Goal: Understand process/instructions

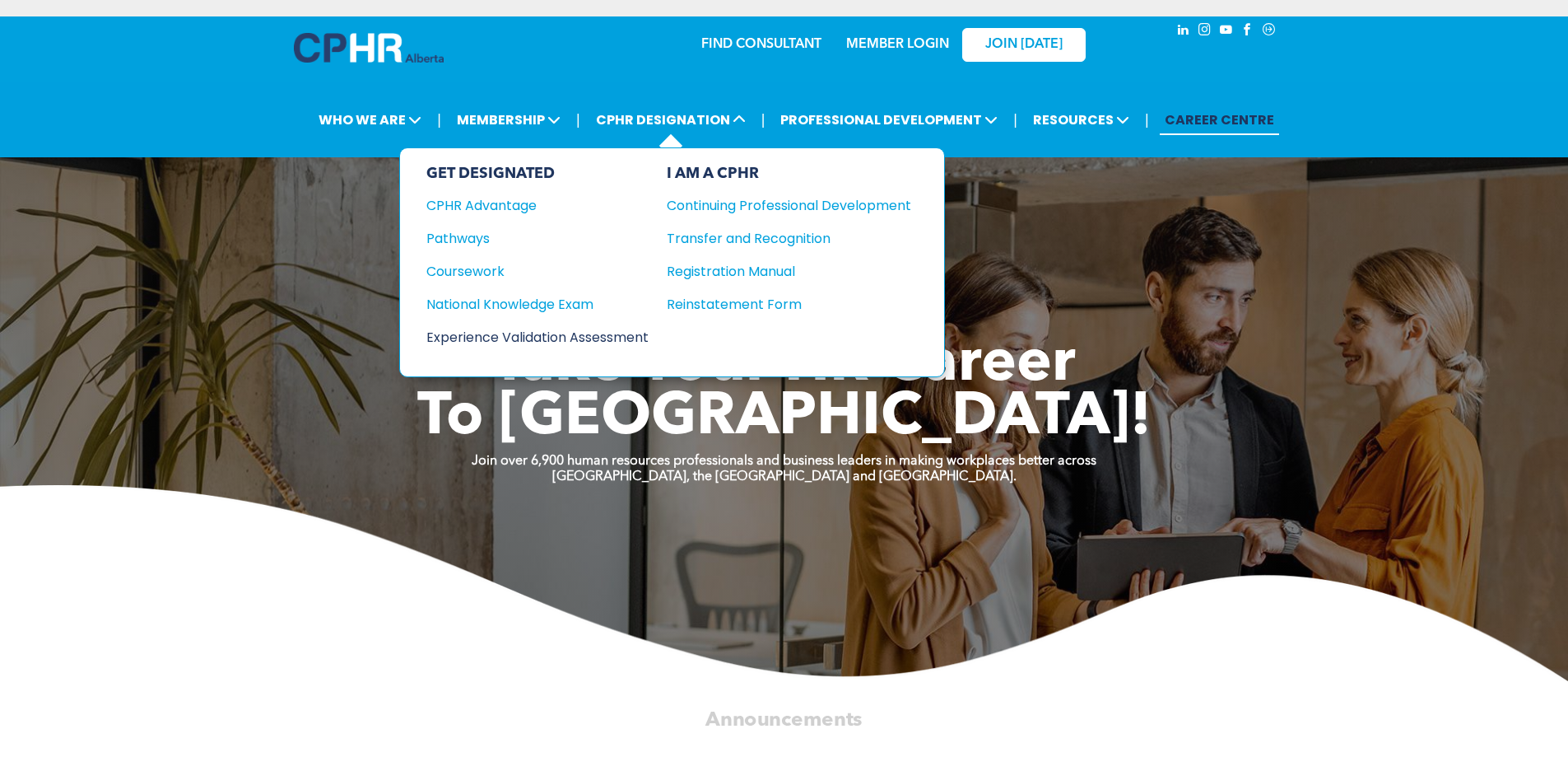
click at [469, 336] on div "Experience Validation Assessment" at bounding box center [526, 337] width 200 height 20
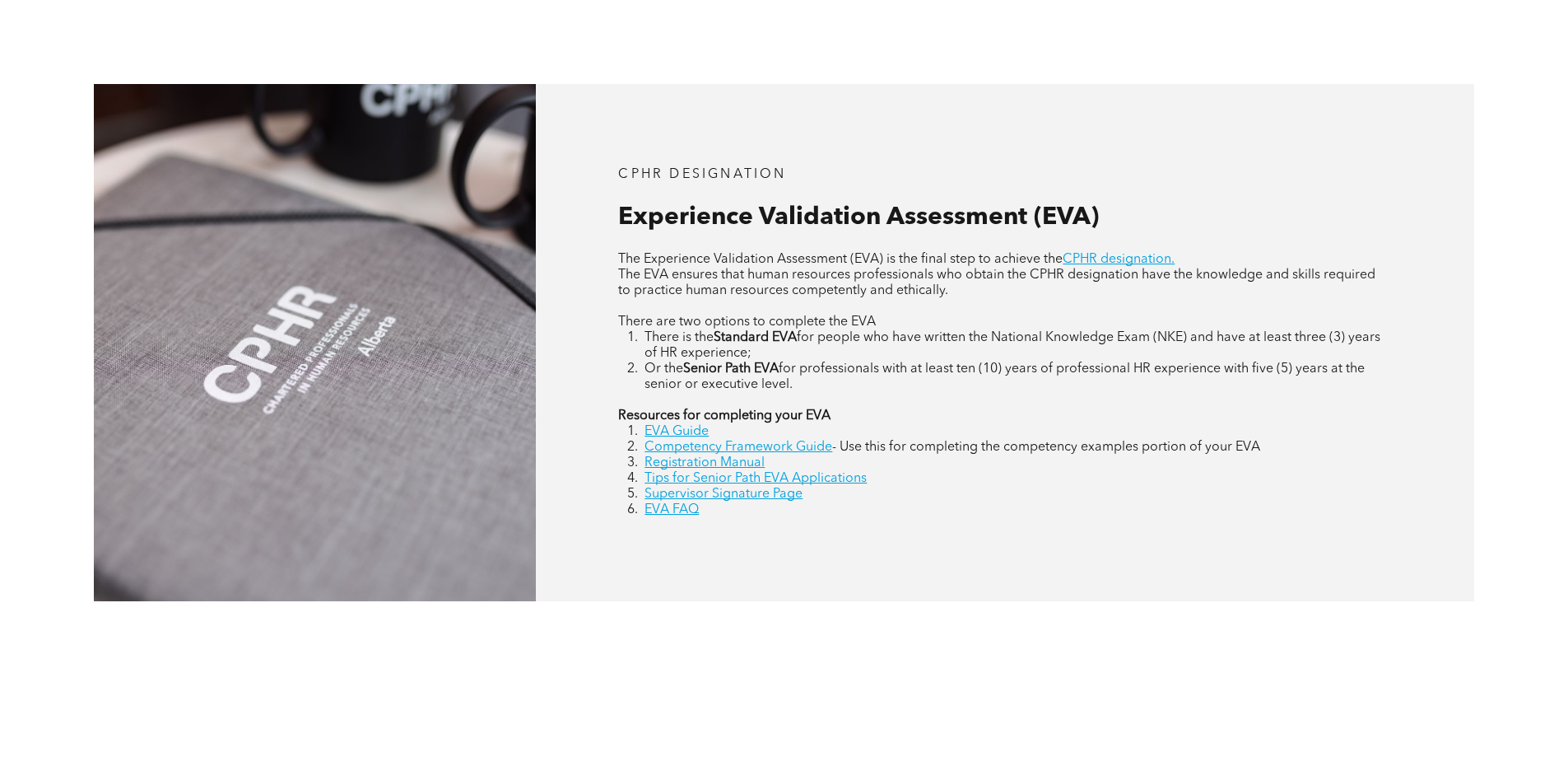
scroll to position [741, 0]
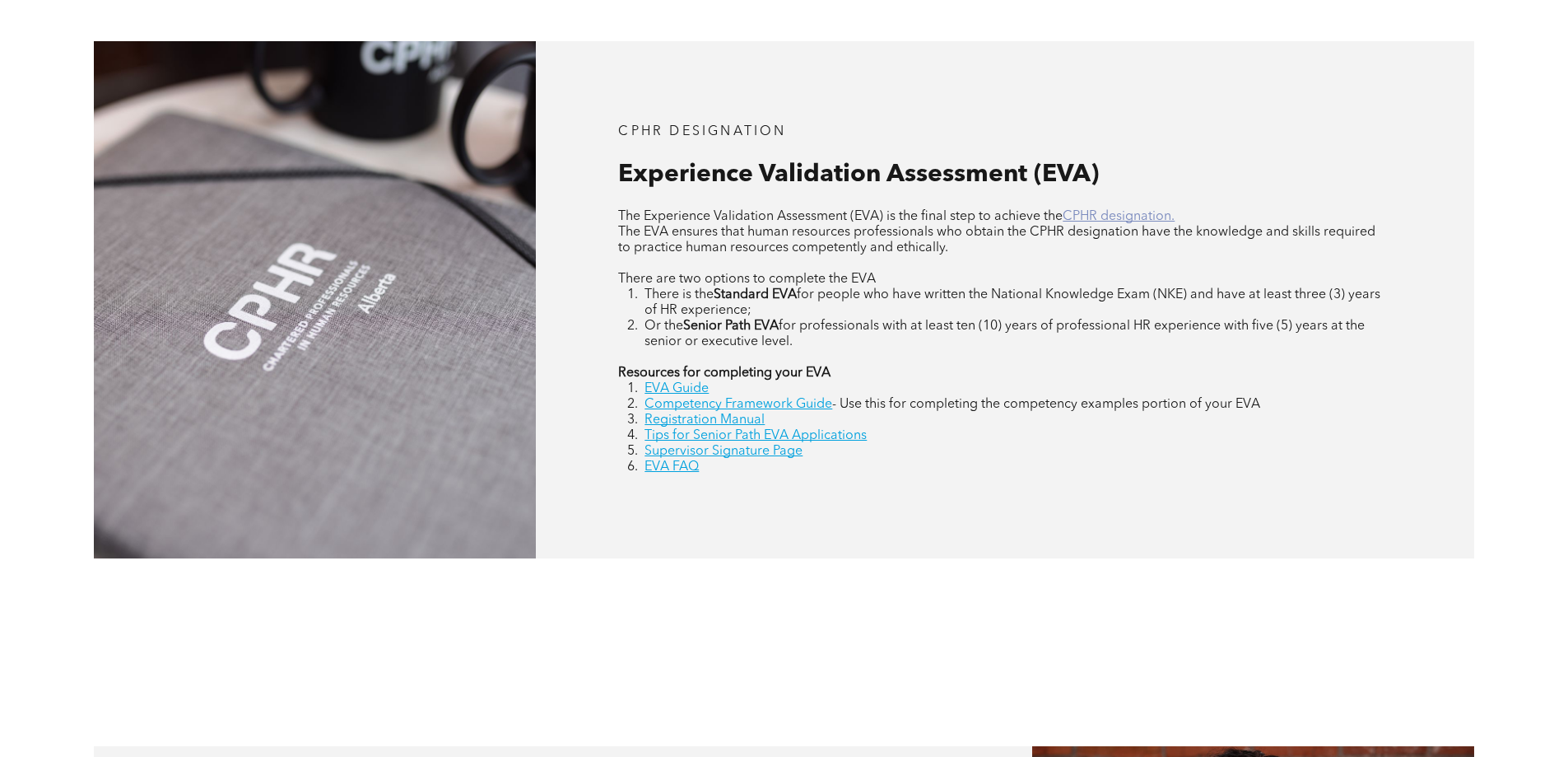
click at [1094, 222] on link "CPHR designation." at bounding box center [1118, 217] width 112 height 13
click at [696, 391] on link "EVA Guide" at bounding box center [676, 389] width 64 height 13
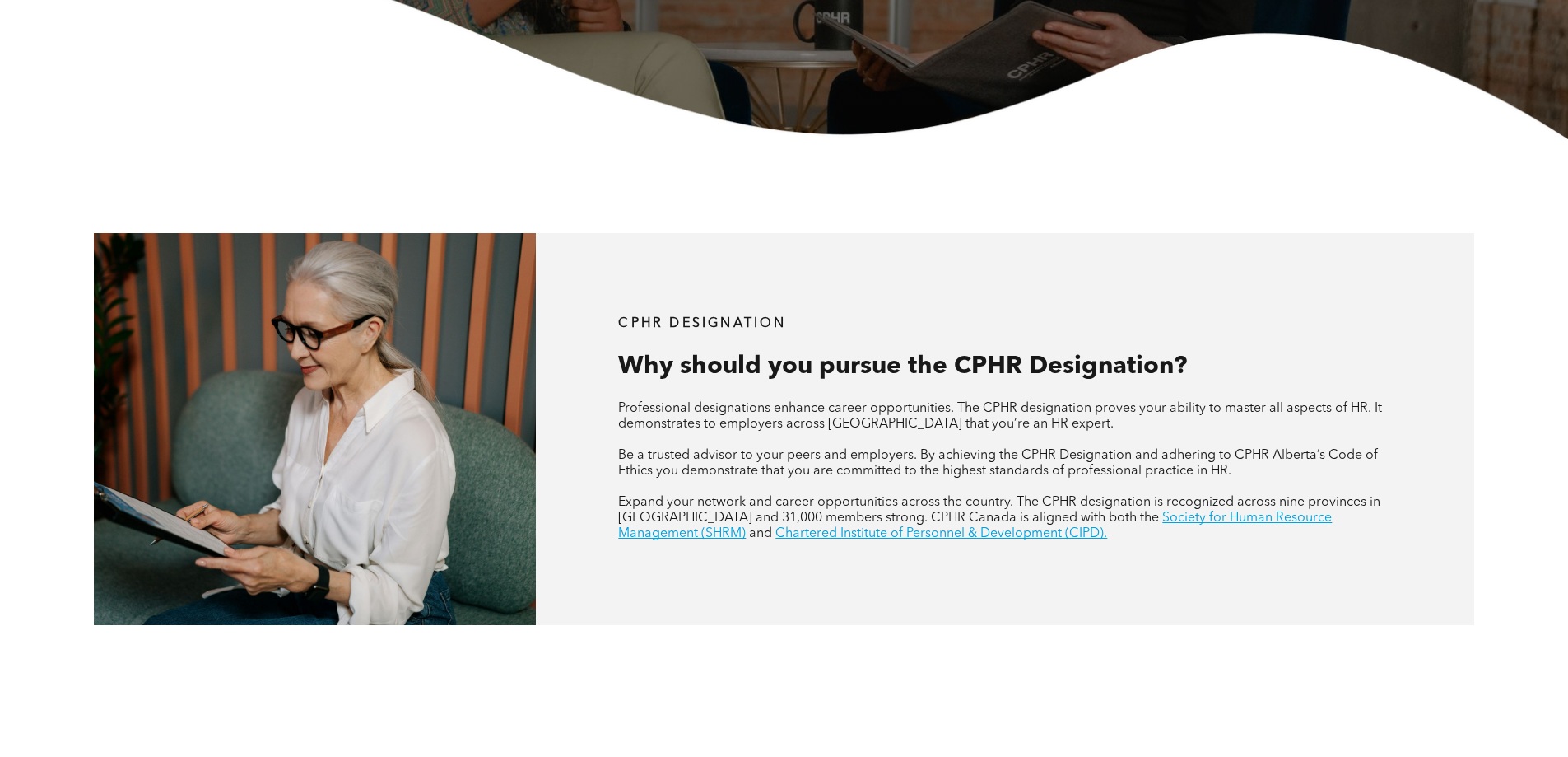
scroll to position [494, 0]
